Goal: Task Accomplishment & Management: Manage account settings

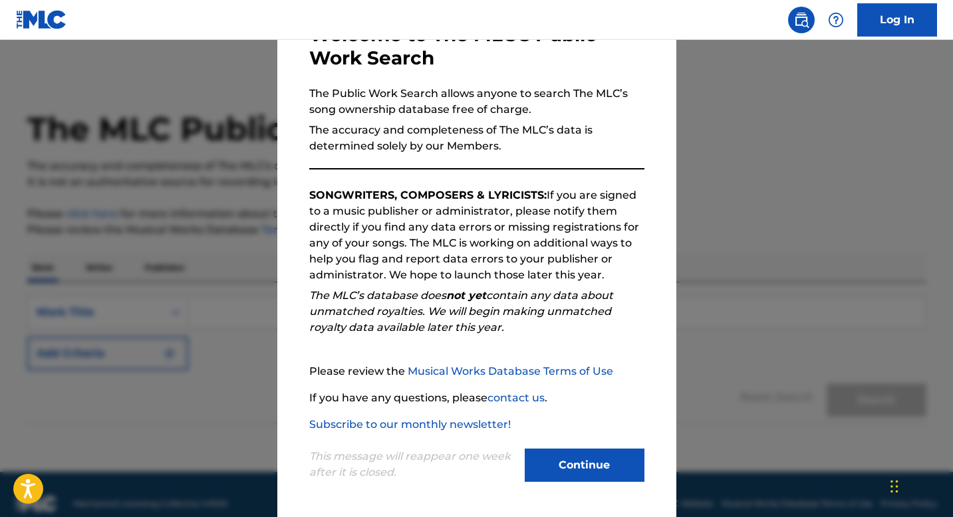
scroll to position [19, 0]
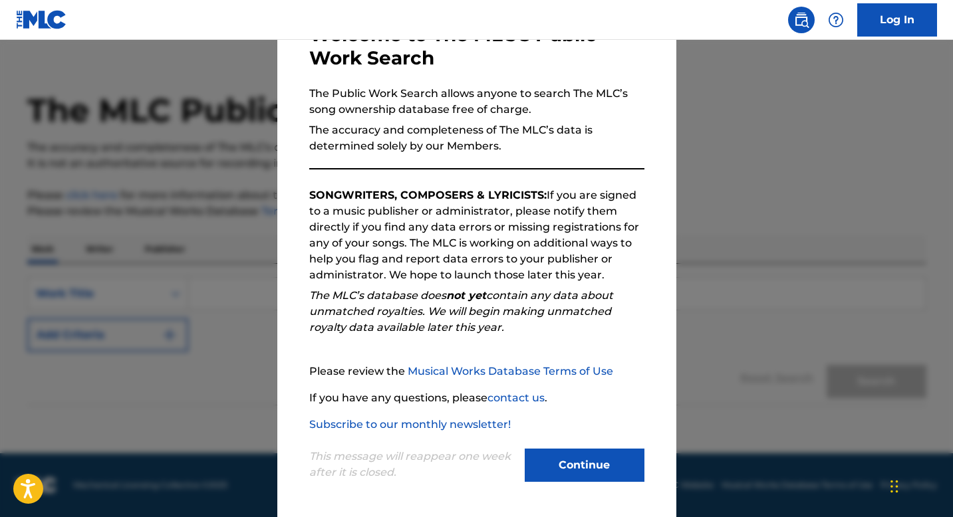
click at [572, 456] on button "Continue" at bounding box center [585, 465] width 120 height 33
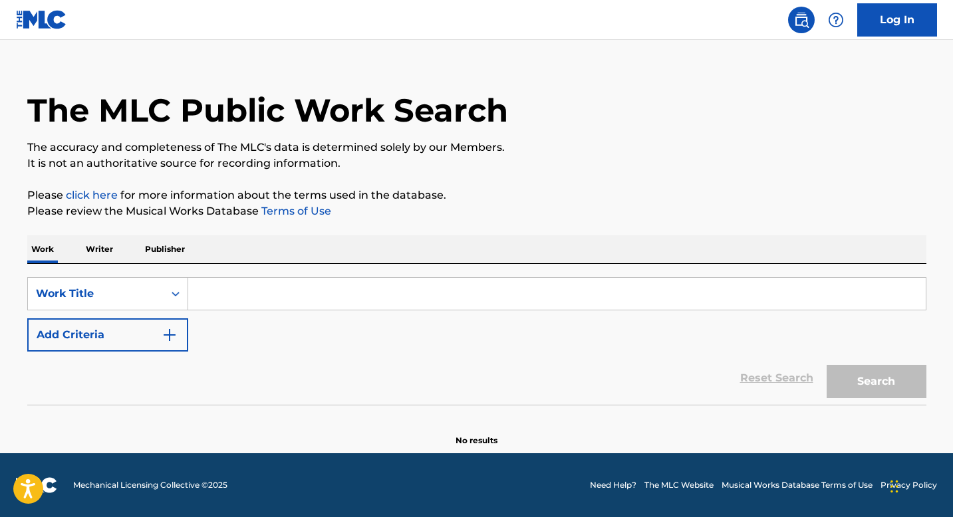
click at [253, 300] on input "Search Form" at bounding box center [556, 294] width 737 height 32
click at [273, 299] on input "Search Form" at bounding box center [556, 294] width 737 height 32
click at [262, 301] on input "Search Form" at bounding box center [556, 294] width 737 height 32
click at [124, 243] on div "Work Writer Publisher" at bounding box center [476, 249] width 899 height 28
click at [104, 247] on p "Writer" at bounding box center [99, 249] width 35 height 28
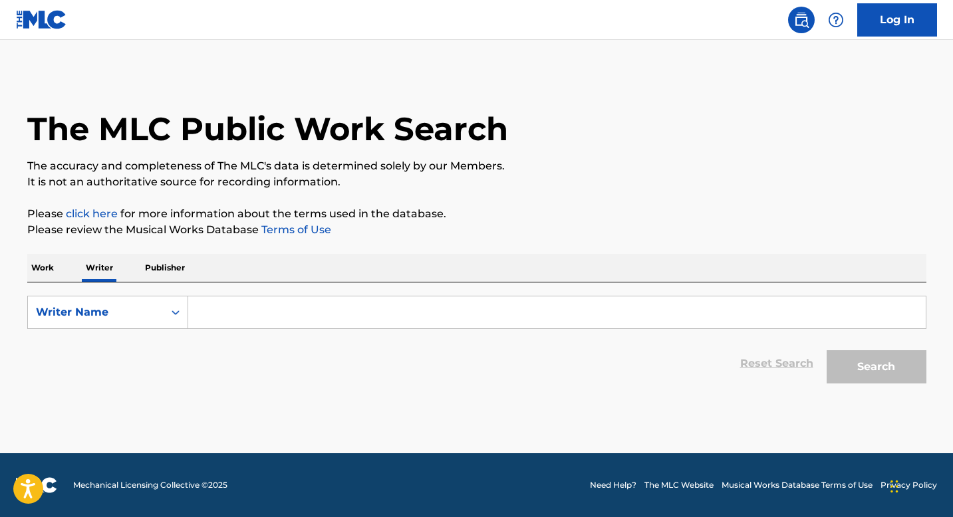
click at [229, 301] on input "Search Form" at bounding box center [556, 313] width 737 height 32
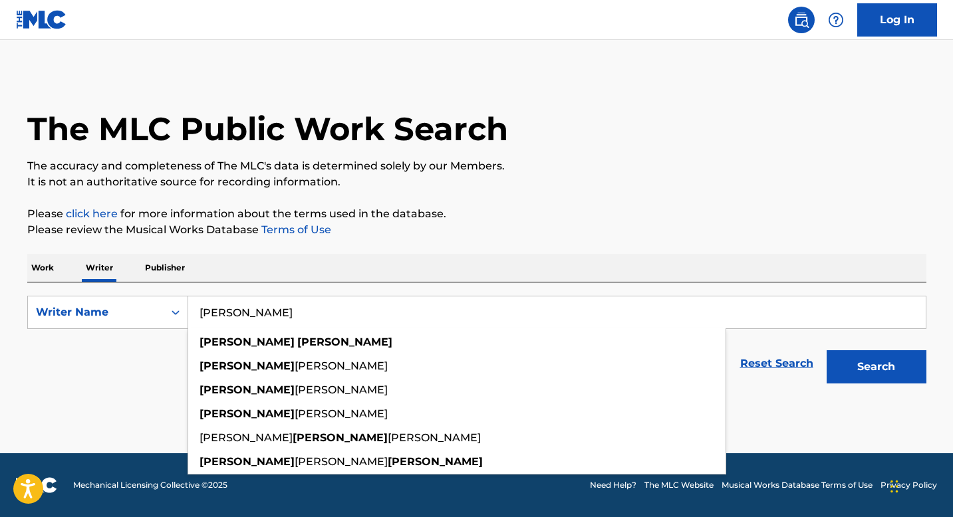
click at [826, 350] on button "Search" at bounding box center [876, 366] width 100 height 33
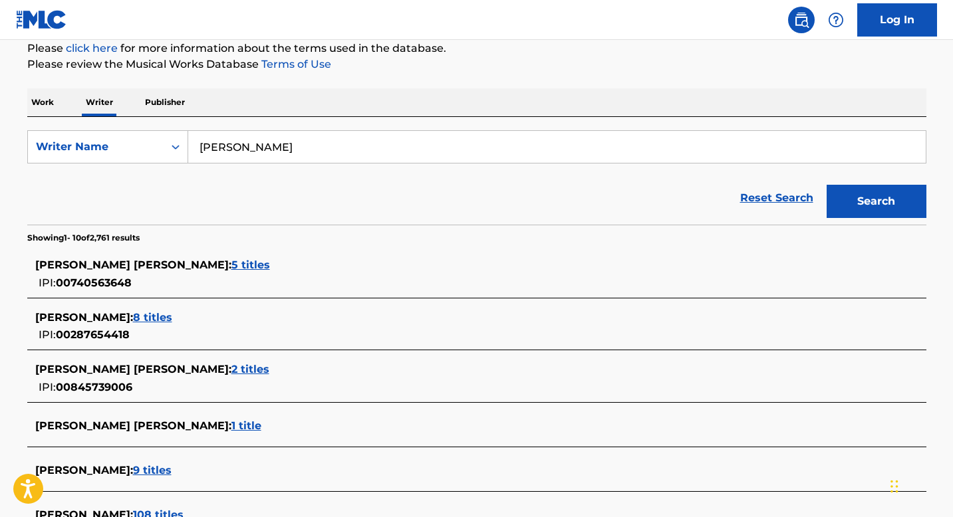
scroll to position [181, 0]
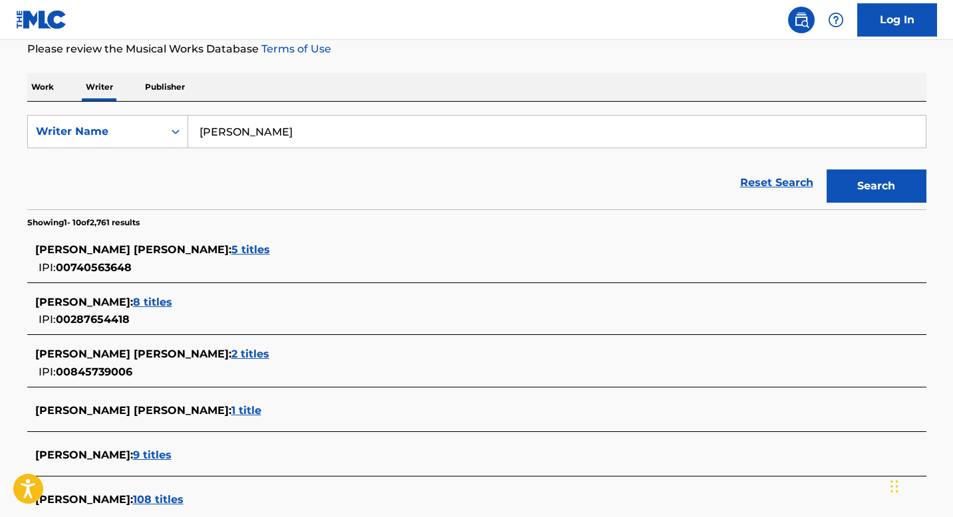
click at [231, 249] on span "5 titles" at bounding box center [250, 249] width 39 height 13
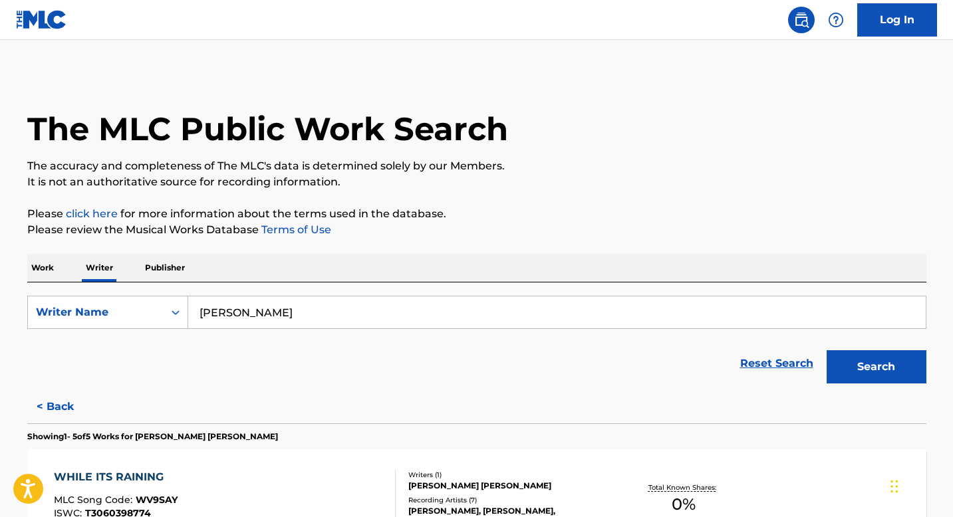
scroll to position [26, 0]
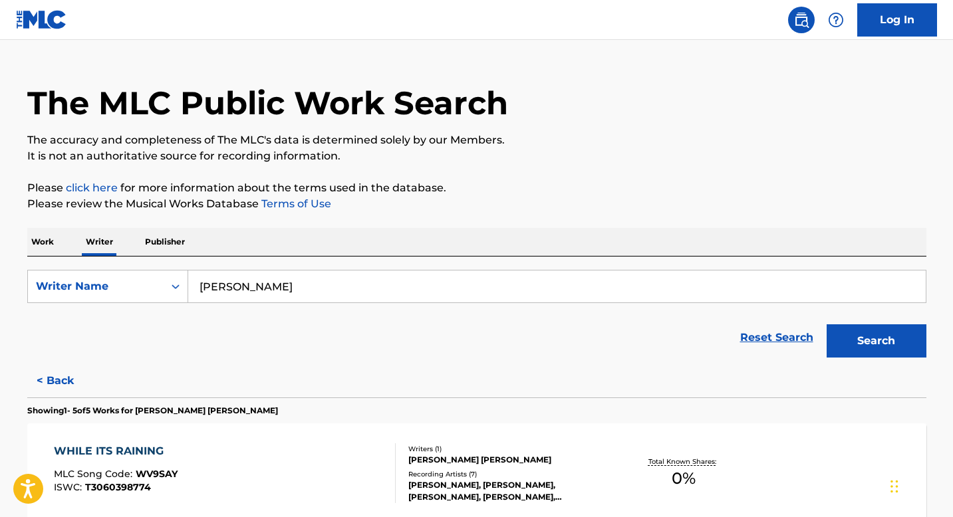
click at [235, 295] on input "[PERSON_NAME]" at bounding box center [556, 287] width 737 height 32
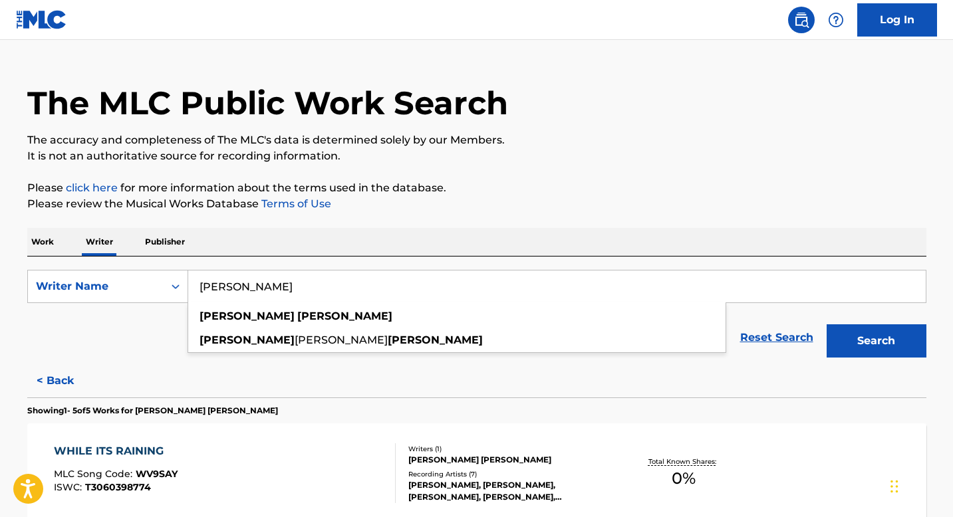
click at [235, 295] on input "[PERSON_NAME]" at bounding box center [556, 287] width 737 height 32
type input "[PERSON_NAME]"
click at [826, 324] on button "Search" at bounding box center [876, 340] width 100 height 33
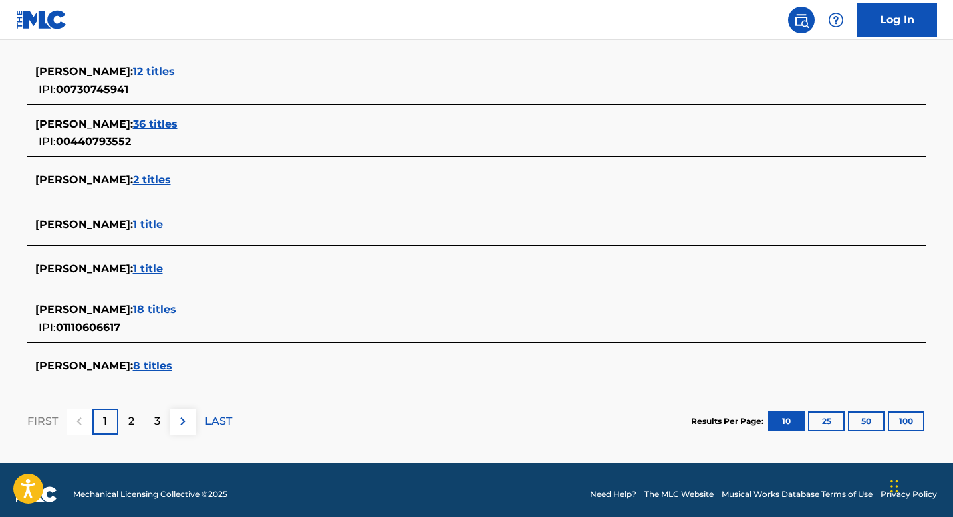
scroll to position [501, 0]
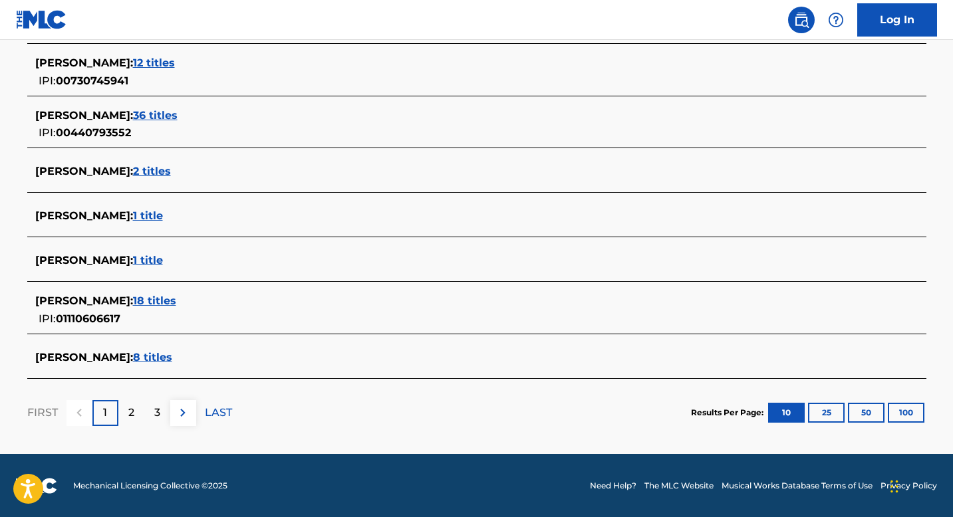
click at [154, 263] on span "1 title" at bounding box center [148, 260] width 30 height 13
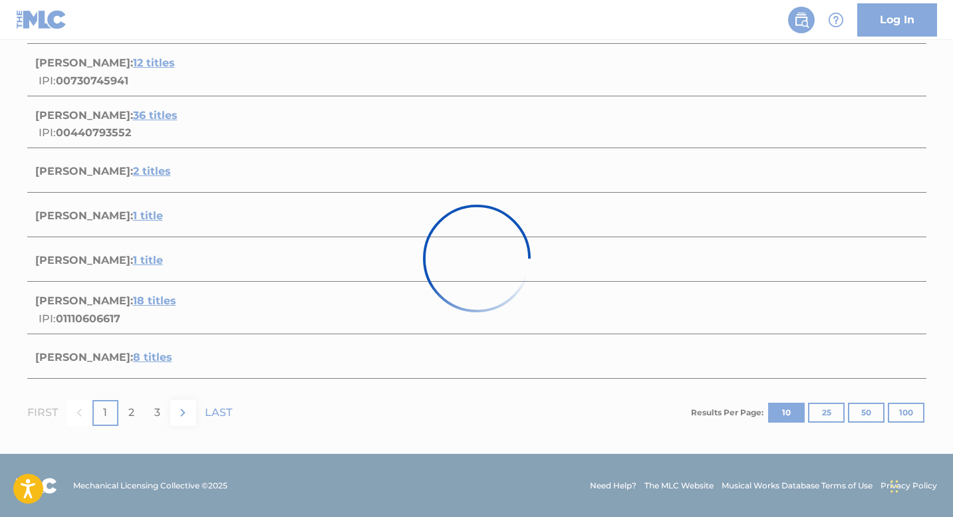
scroll to position [165, 0]
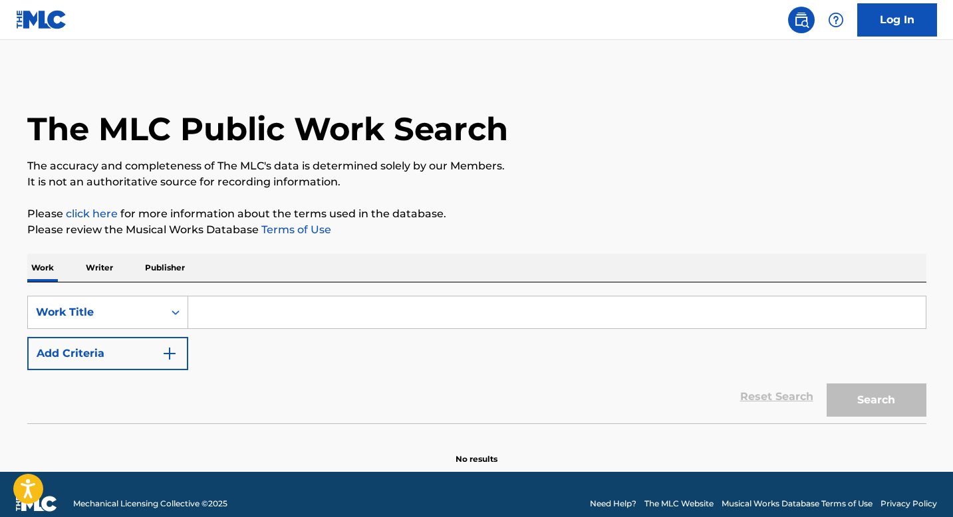
click at [307, 316] on input "Search Form" at bounding box center [556, 313] width 737 height 32
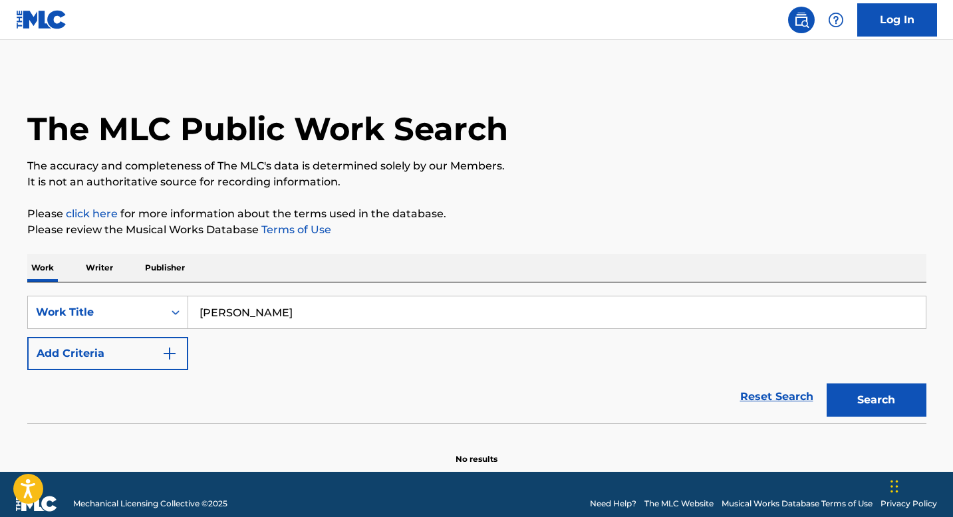
click at [826, 384] on button "Search" at bounding box center [876, 400] width 100 height 33
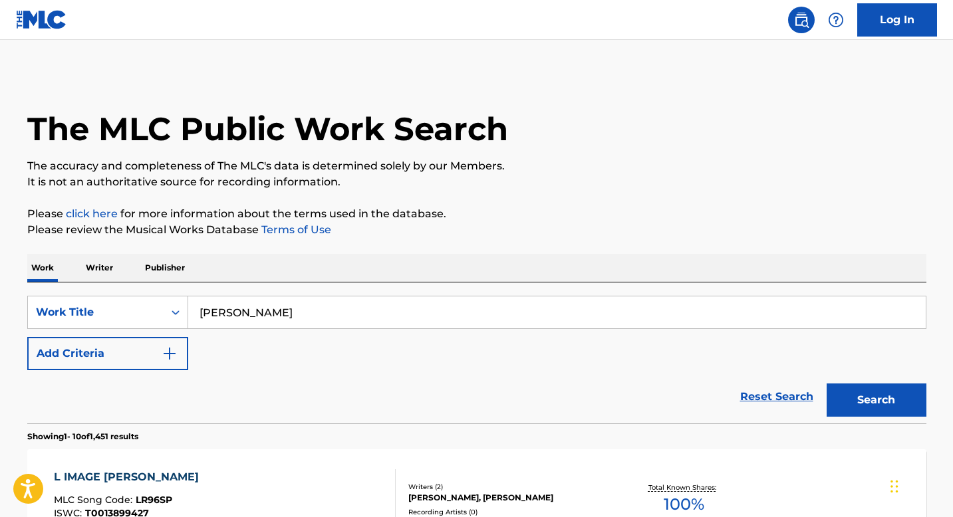
click at [341, 313] on input "[PERSON_NAME]" at bounding box center [556, 313] width 737 height 32
click at [826, 384] on button "Search" at bounding box center [876, 400] width 100 height 33
drag, startPoint x: 288, startPoint y: 316, endPoint x: 233, endPoint y: 314, distance: 54.5
click at [233, 314] on input "[PERSON_NAME]" at bounding box center [556, 313] width 737 height 32
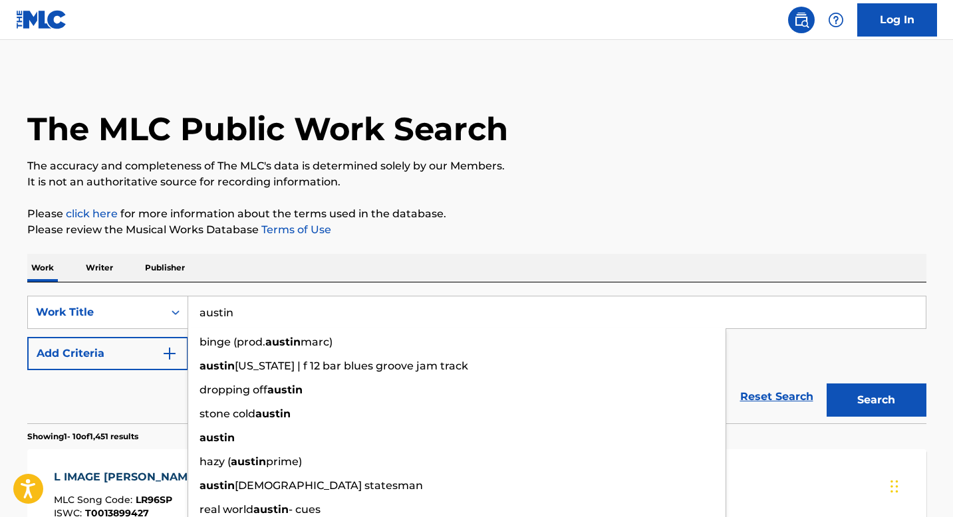
type input "austin"
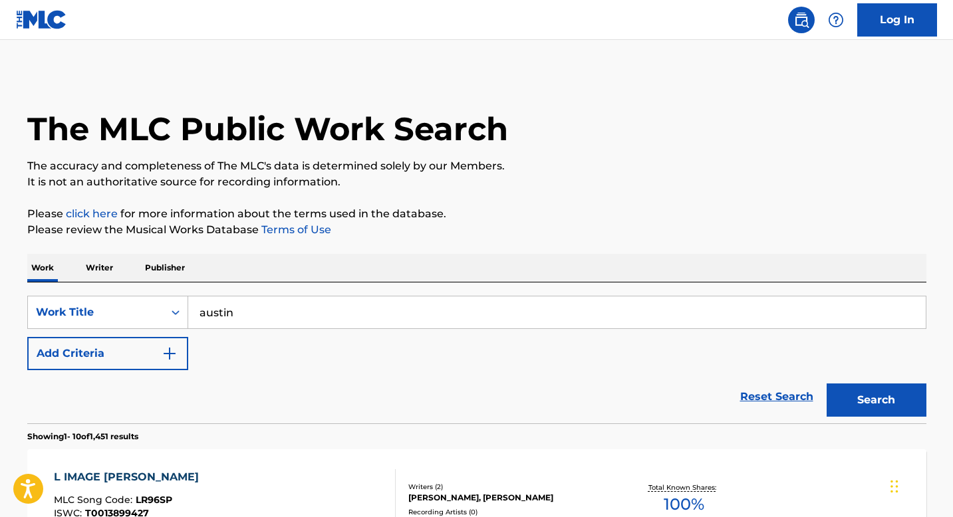
click at [106, 267] on p "Writer" at bounding box center [99, 268] width 35 height 28
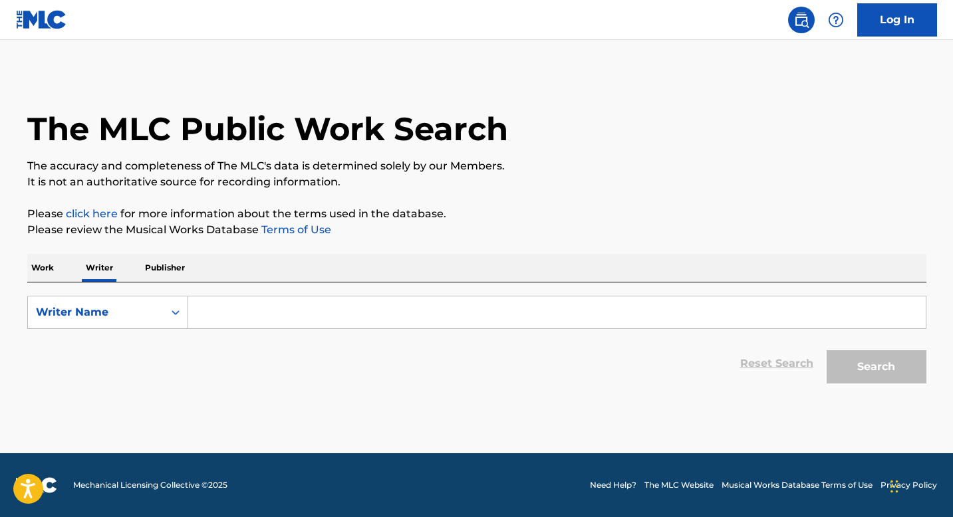
click at [229, 313] on input "Search Form" at bounding box center [556, 313] width 737 height 32
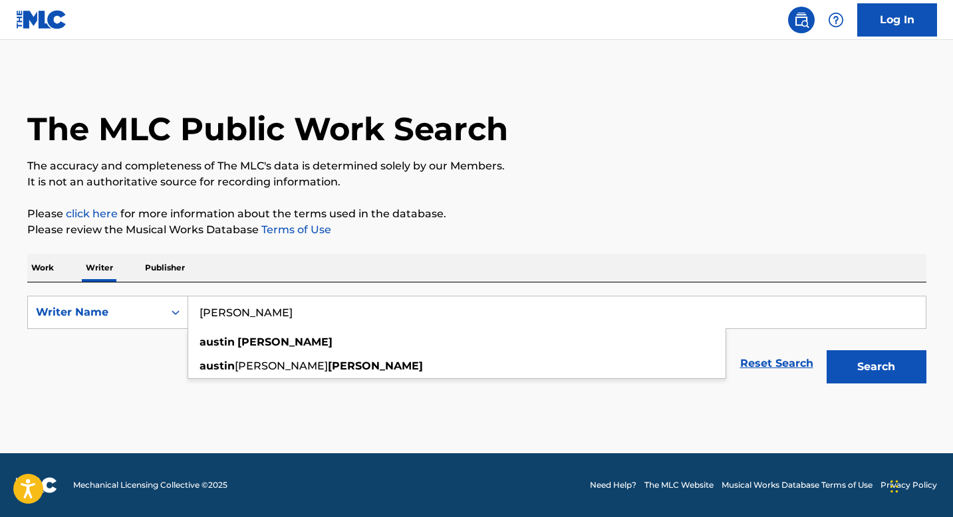
type input "[PERSON_NAME]"
click at [826, 350] on button "Search" at bounding box center [876, 366] width 100 height 33
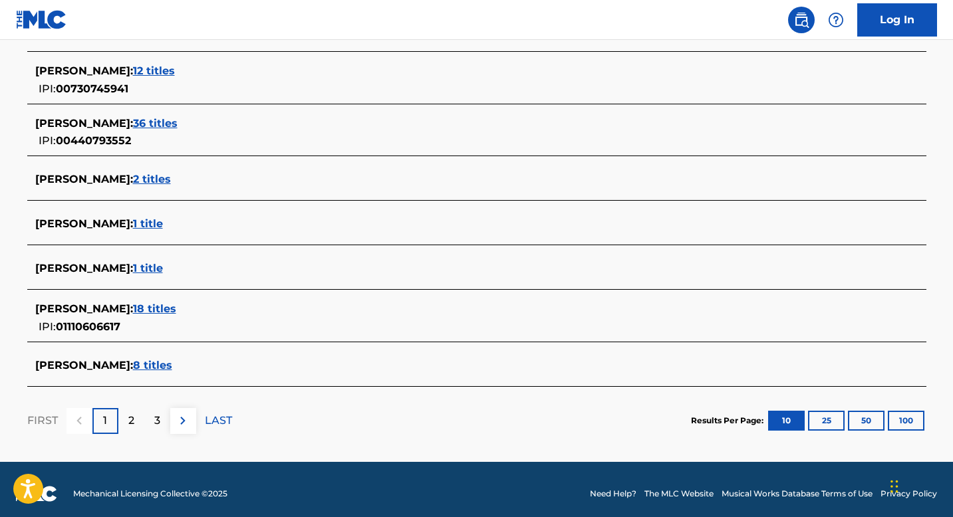
scroll to position [501, 0]
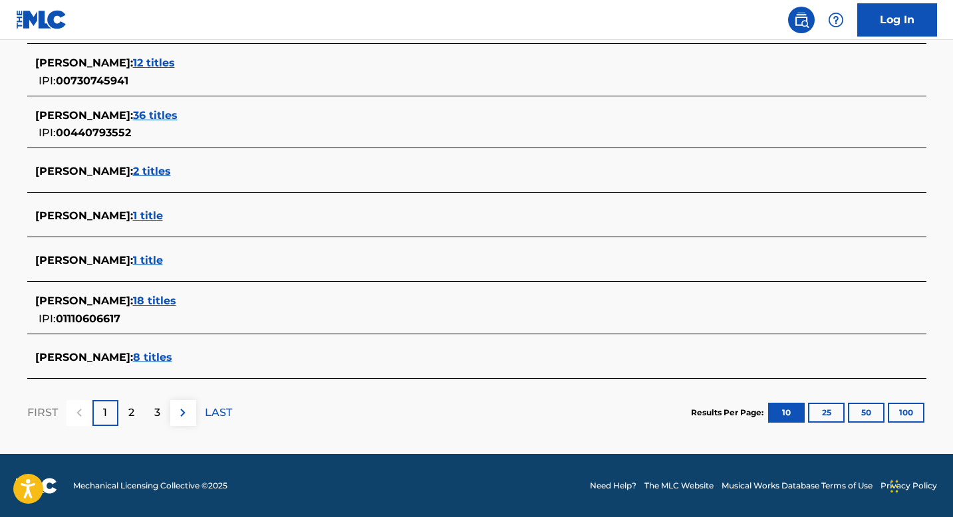
click at [176, 300] on span "18 titles" at bounding box center [154, 301] width 43 height 13
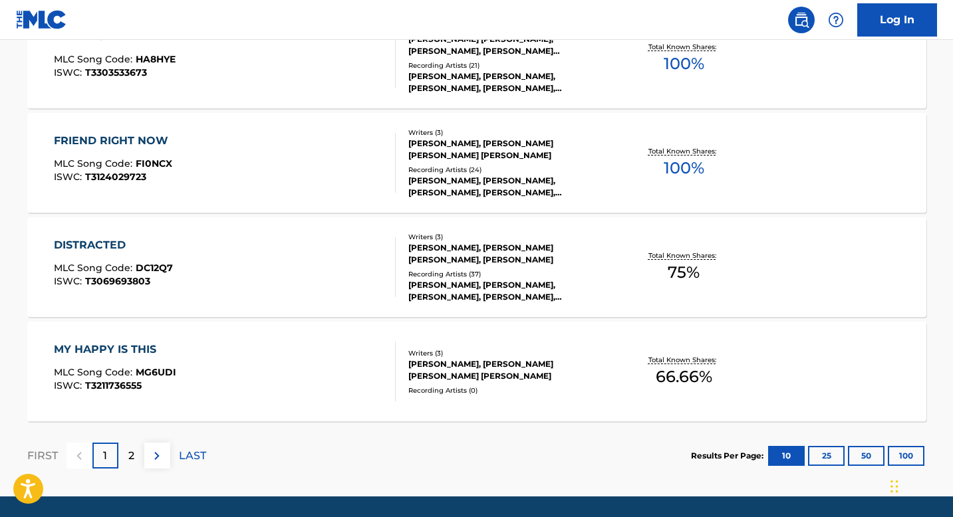
scroll to position [1110, 0]
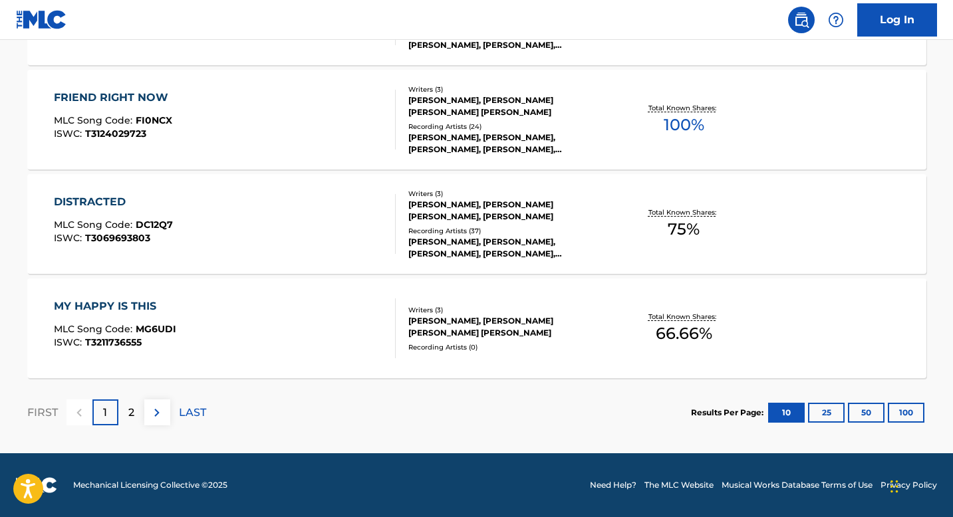
click at [158, 405] on img at bounding box center [157, 413] width 16 height 16
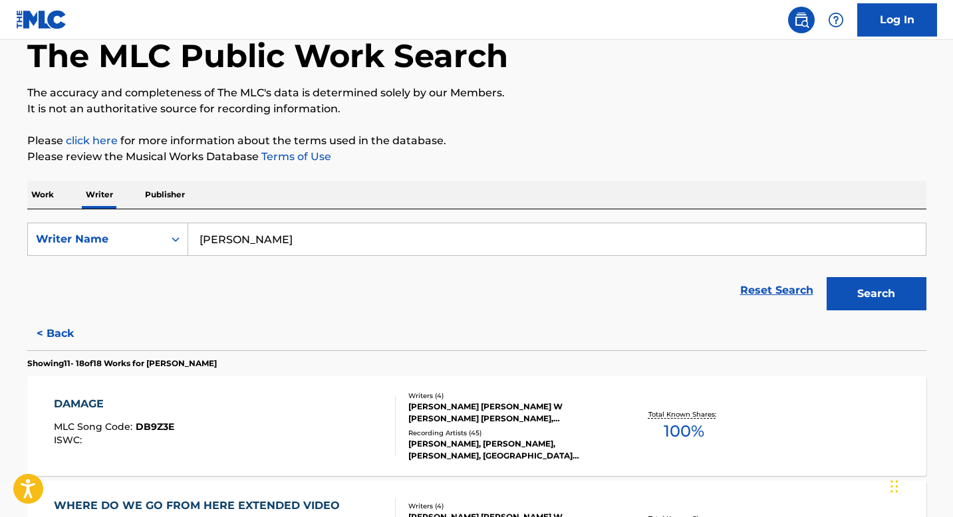
scroll to position [0, 0]
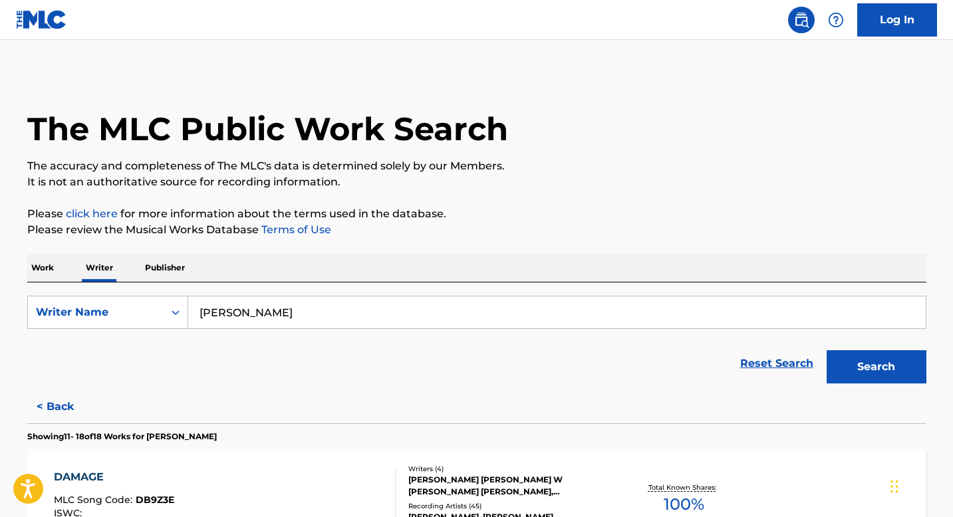
click at [303, 317] on input "[PERSON_NAME]" at bounding box center [556, 313] width 737 height 32
click at [34, 269] on p "Work" at bounding box center [42, 268] width 31 height 28
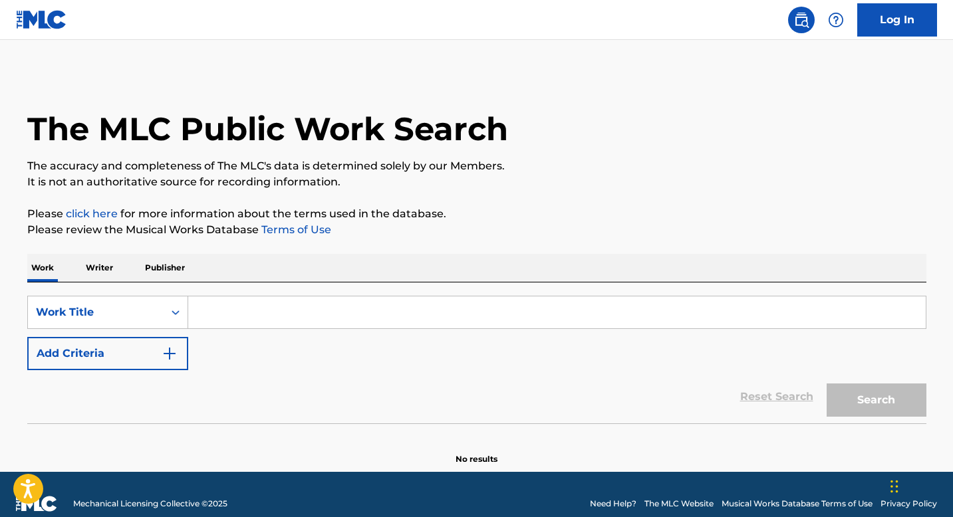
click at [93, 268] on p "Writer" at bounding box center [99, 268] width 35 height 28
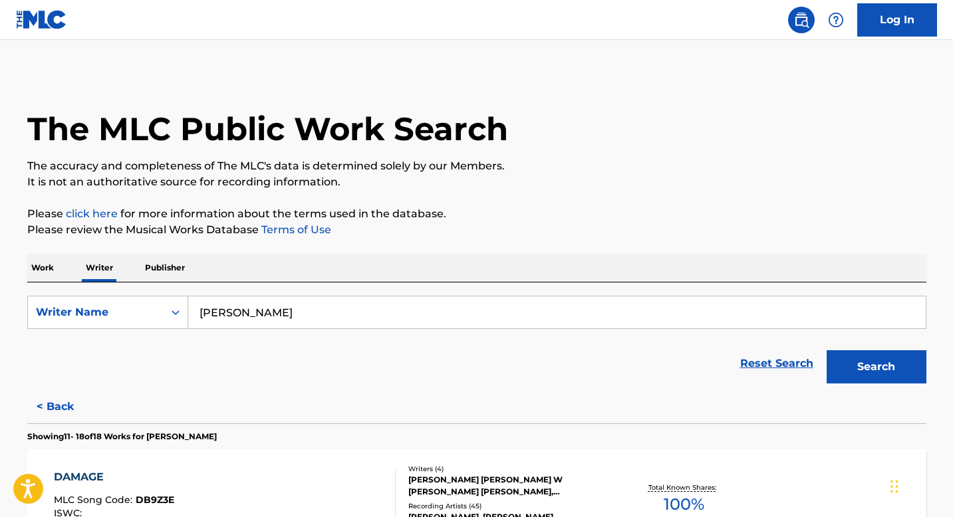
click at [61, 269] on div "Work Writer Publisher" at bounding box center [476, 268] width 899 height 28
click at [45, 268] on p "Work" at bounding box center [42, 268] width 31 height 28
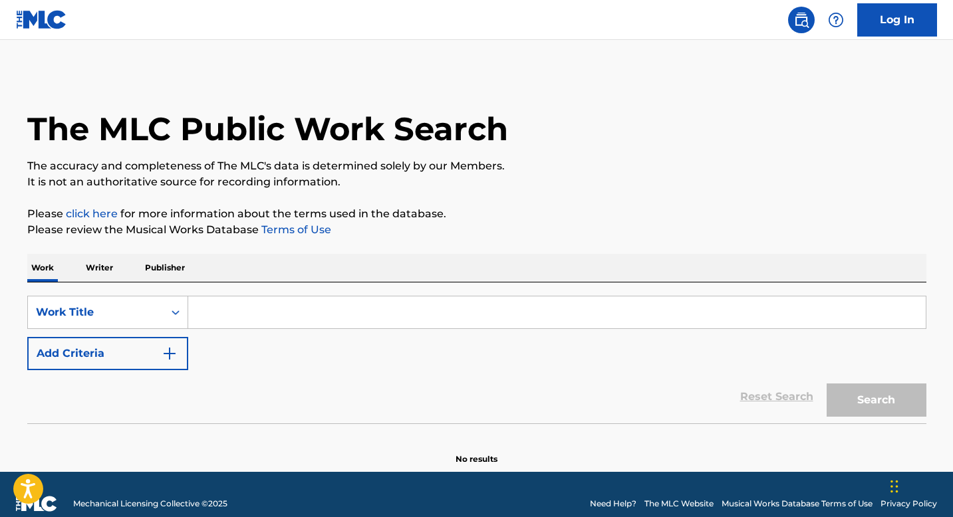
click at [83, 268] on p "Writer" at bounding box center [99, 268] width 35 height 28
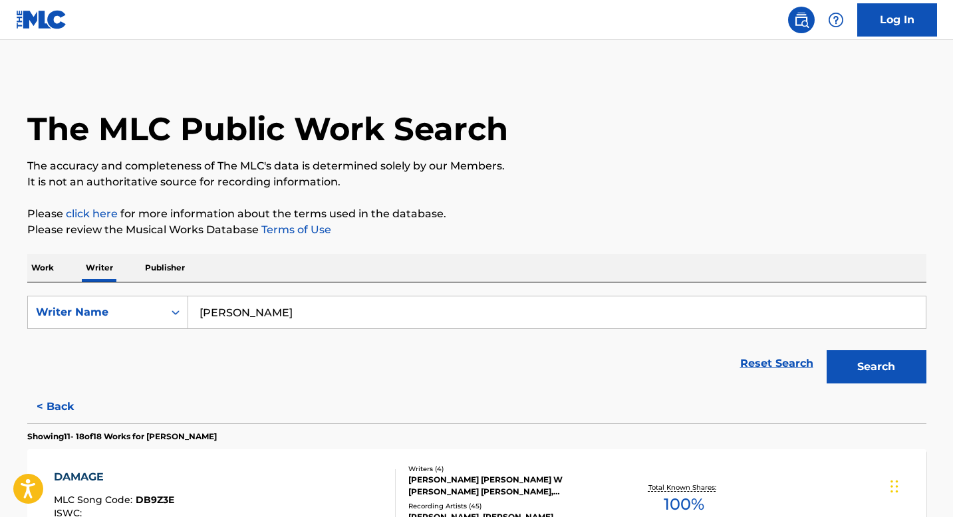
click at [94, 283] on div "SearchWithCriteriaebe8e55e-20ac-4a56-b2b4-d0eaa9692557 Writer Name austin pardu…" at bounding box center [476, 337] width 899 height 108
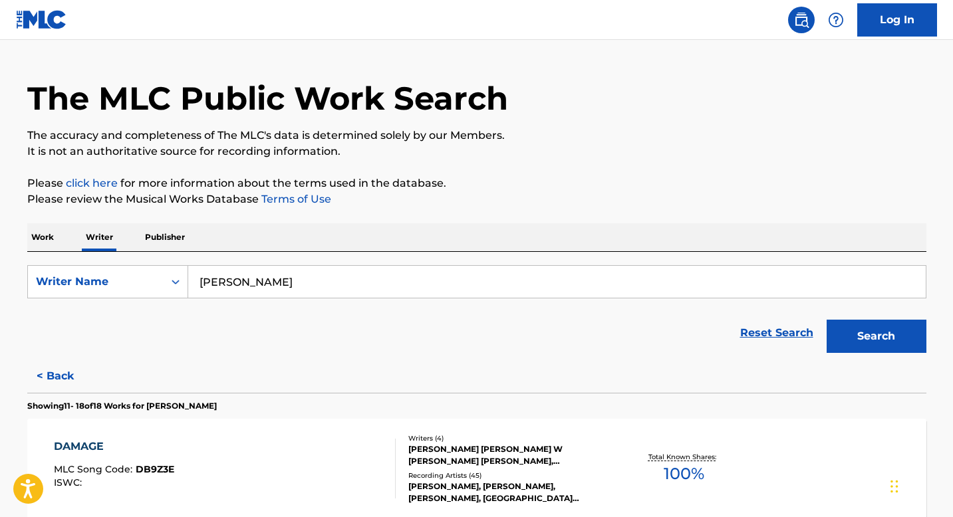
scroll to position [26, 0]
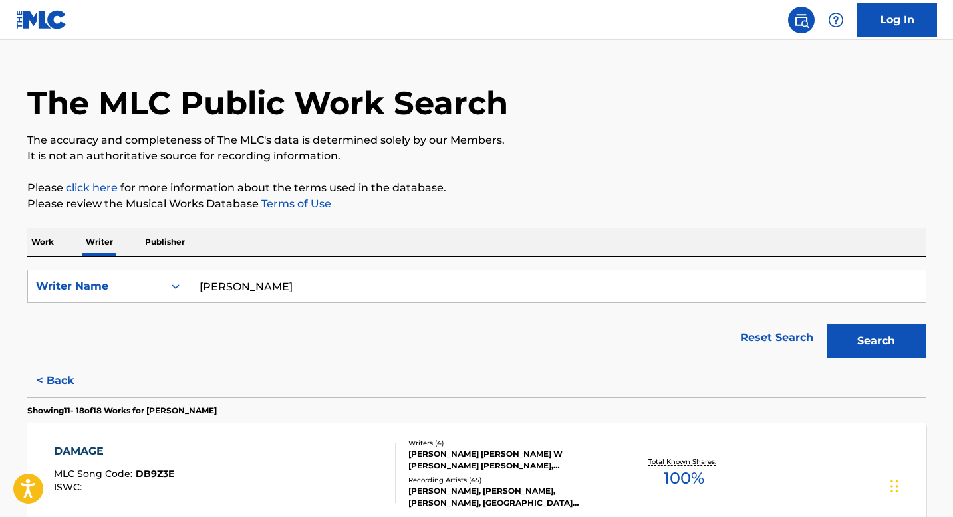
click at [882, 31] on link "Log In" at bounding box center [897, 19] width 80 height 33
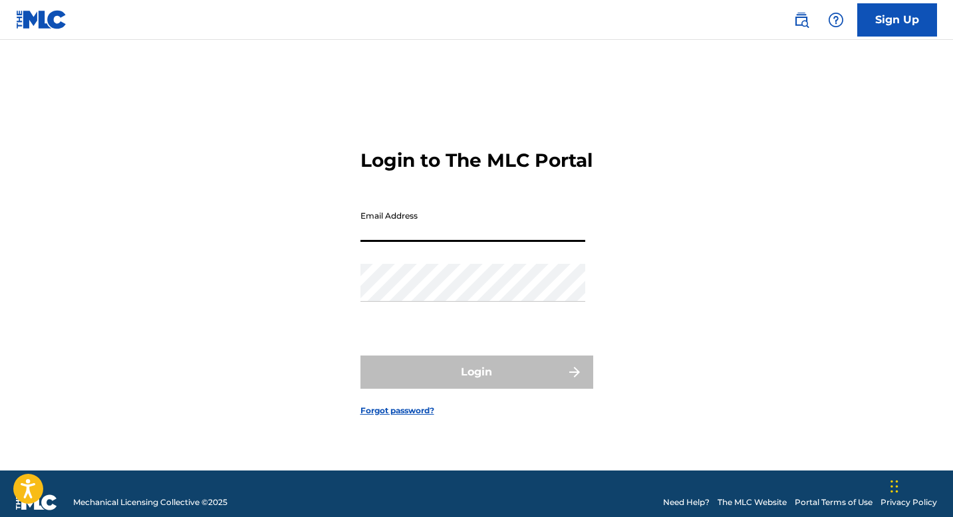
click at [439, 236] on input "Email Address" at bounding box center [472, 223] width 225 height 38
type input "codyjacobsmusic@gmail.com"
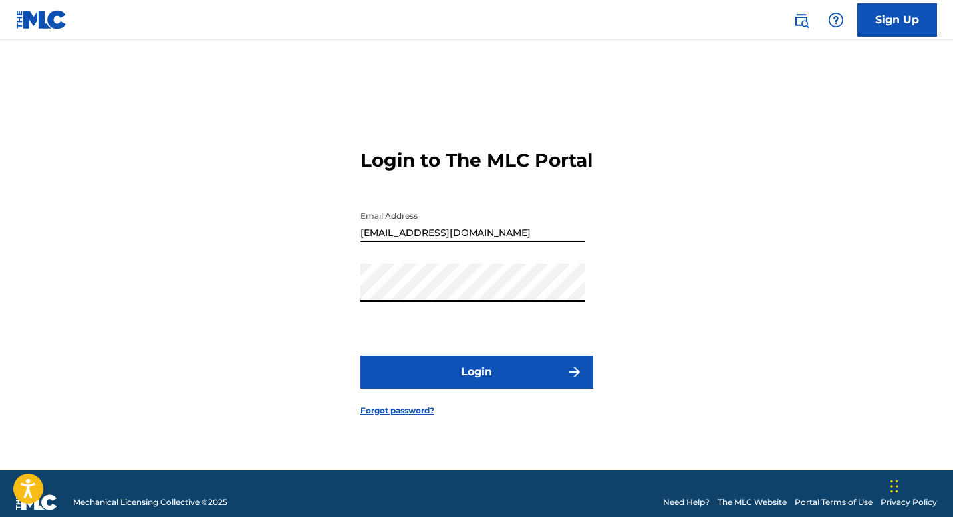
click at [360, 356] on button "Login" at bounding box center [476, 372] width 233 height 33
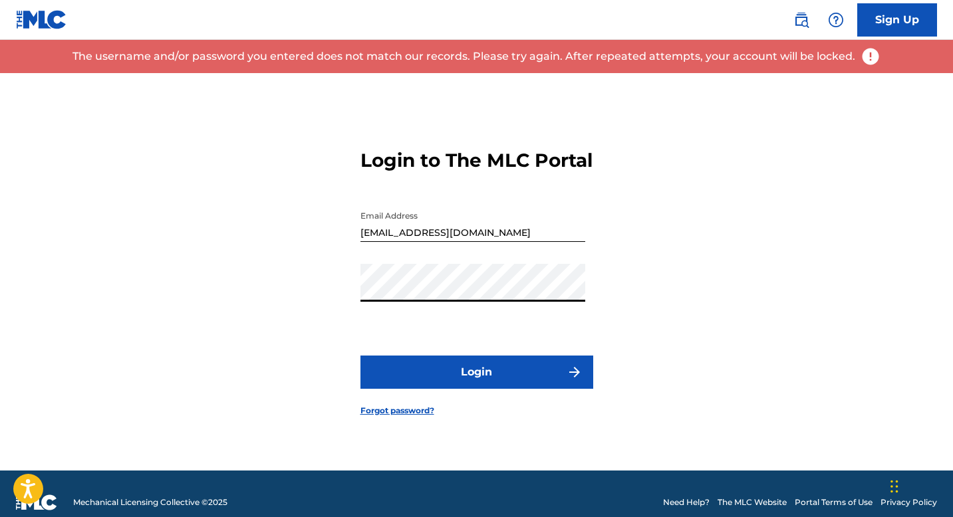
click at [420, 417] on link "Forgot password?" at bounding box center [397, 411] width 74 height 12
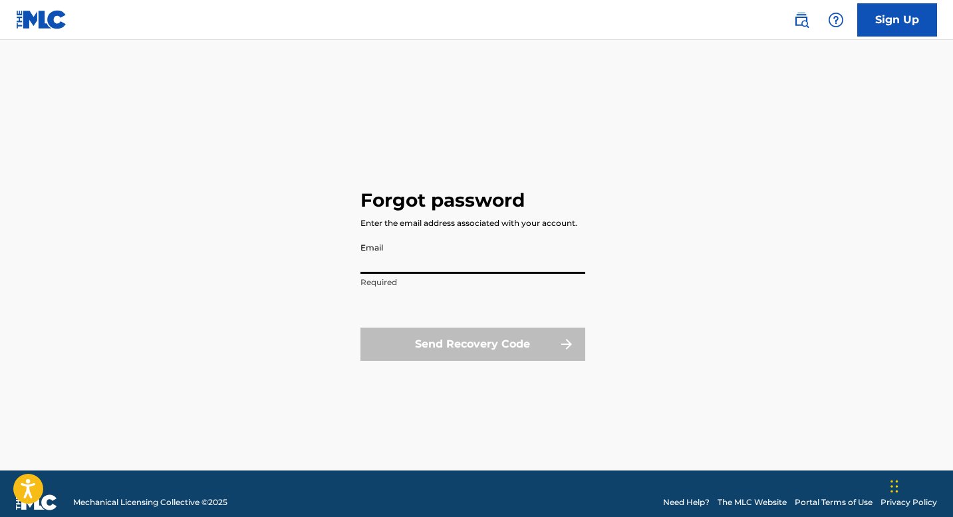
click at [477, 269] on input "Email" at bounding box center [472, 255] width 225 height 38
type input "codyjacobsmusic@gmail.com"
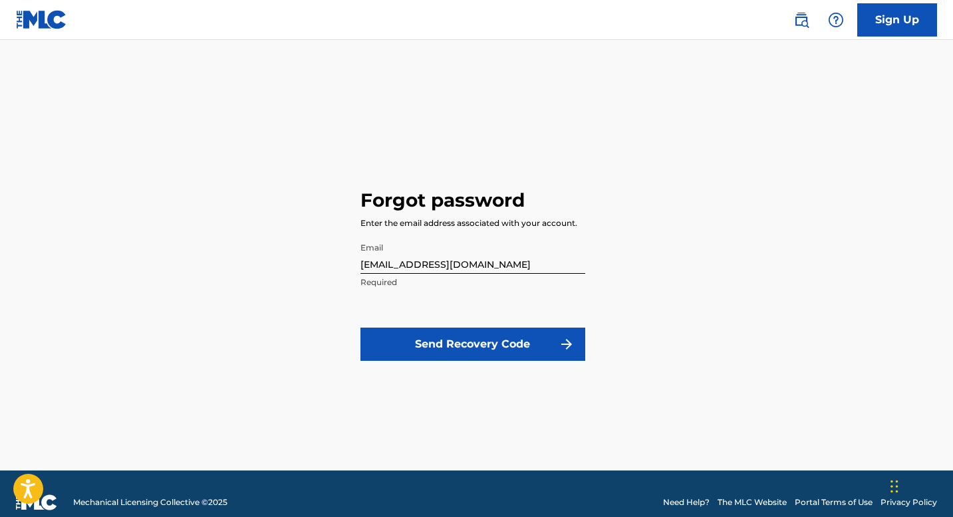
click at [469, 350] on button "Send Recovery Code" at bounding box center [472, 344] width 225 height 33
